Goal: Transaction & Acquisition: Book appointment/travel/reservation

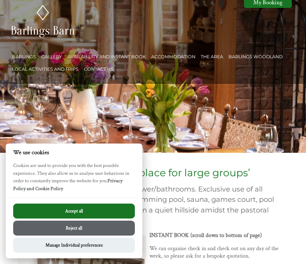
click at [74, 211] on button "Accept all" at bounding box center [74, 211] width 122 height 15
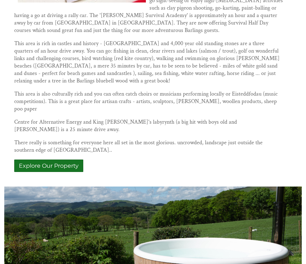
scroll to position [403, 0]
click at [188, 162] on p "Explore Our Property" at bounding box center [148, 166] width 269 height 12
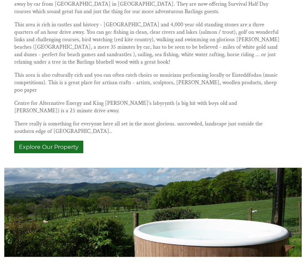
scroll to position [422, 0]
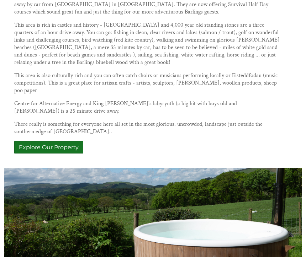
click at [48, 146] on link "Explore Our Property" at bounding box center [48, 147] width 69 height 12
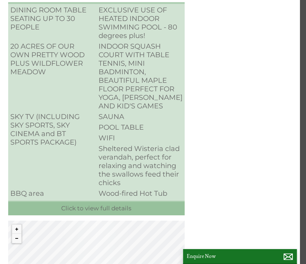
scroll to position [1011, 6]
click at [97, 212] on link "Click to view full details" at bounding box center [96, 208] width 176 height 15
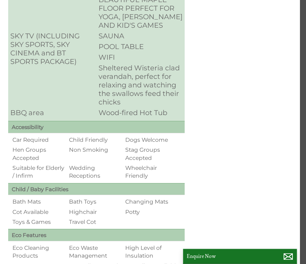
scroll to position [1092, 6]
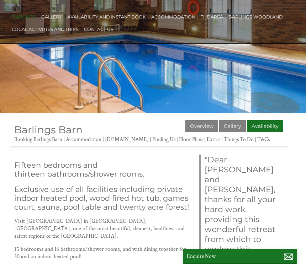
scroll to position [39, 0]
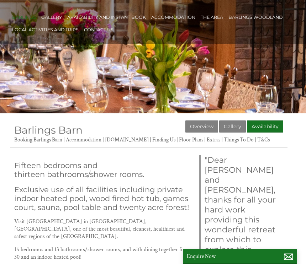
click at [193, 142] on link "Floor Plans" at bounding box center [191, 139] width 24 height 7
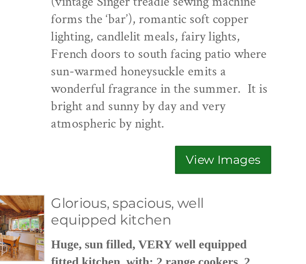
scroll to position [201, 0]
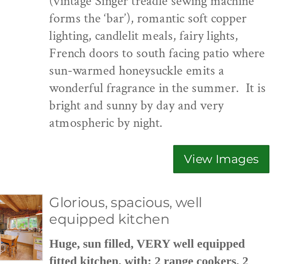
click at [237, 208] on link "View Images" at bounding box center [257, 214] width 41 height 12
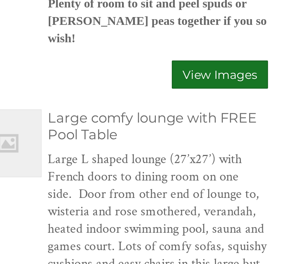
scroll to position [445, 0]
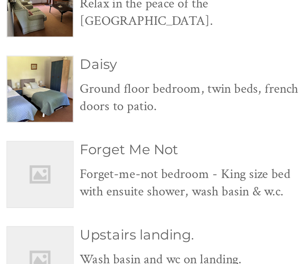
scroll to position [1527, 0]
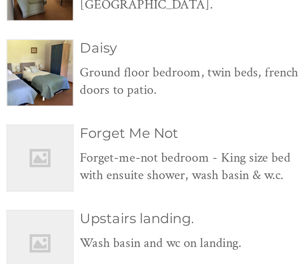
click at [153, 200] on img at bounding box center [167, 214] width 28 height 28
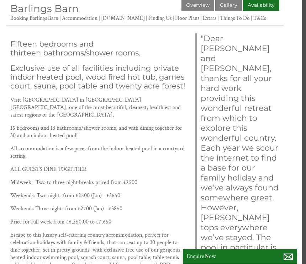
scroll to position [160, 4]
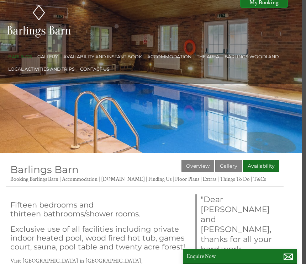
scroll to position [0, 4]
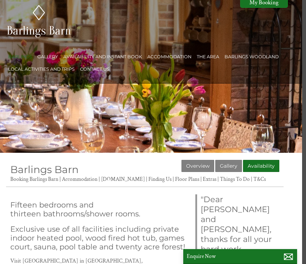
click at [51, 57] on link "Gallery" at bounding box center [47, 56] width 21 height 5
